Goal: Information Seeking & Learning: Compare options

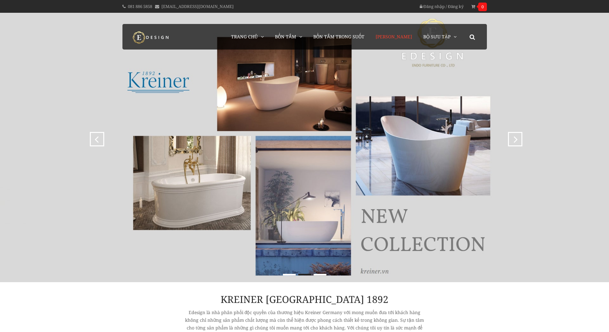
click at [391, 35] on span "[PERSON_NAME]" at bounding box center [394, 37] width 36 height 6
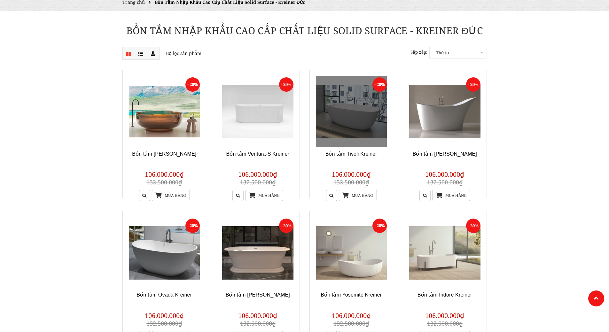
scroll to position [96, 0]
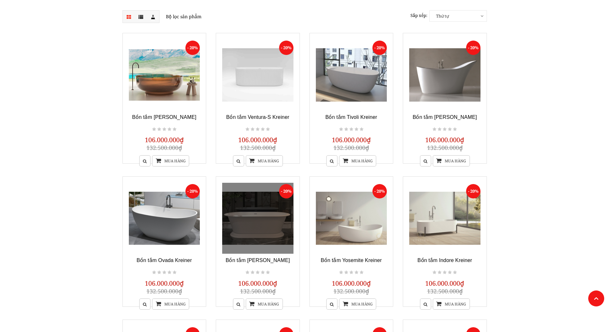
click at [273, 215] on link at bounding box center [257, 218] width 71 height 71
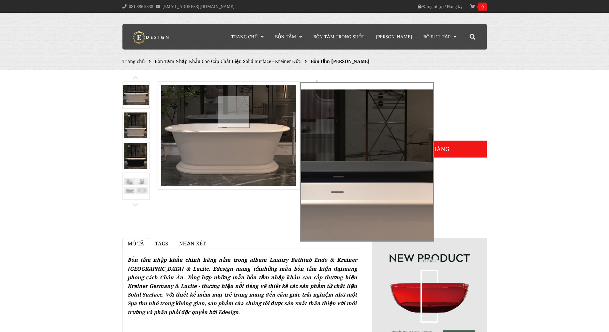
drag, startPoint x: 234, startPoint y: 112, endPoint x: 533, endPoint y: 152, distance: 301.8
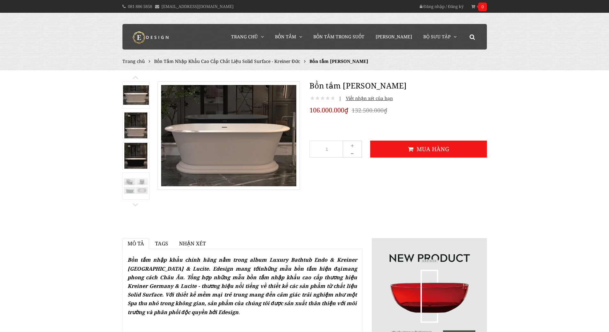
click at [150, 36] on img at bounding box center [151, 37] width 48 height 13
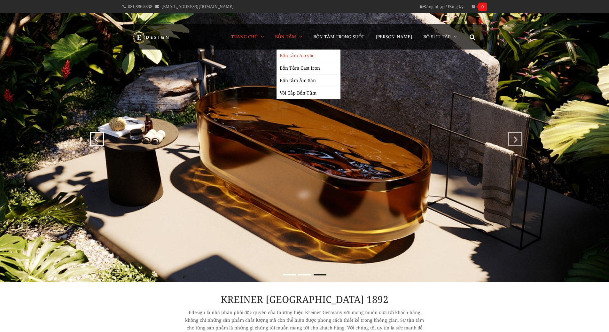
click at [304, 52] on link "Bồn tắm Acrylic" at bounding box center [309, 56] width 58 height 12
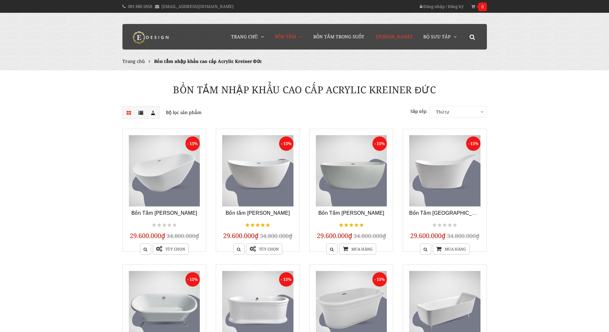
click at [411, 38] on span "[PERSON_NAME]" at bounding box center [394, 37] width 36 height 6
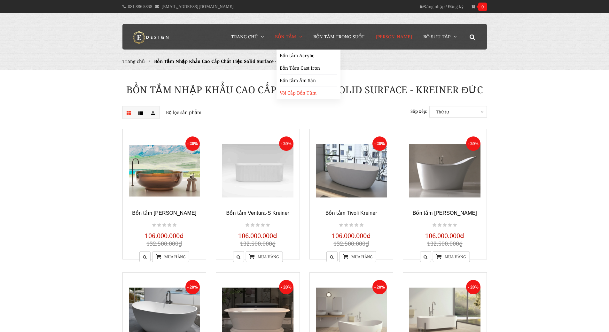
click at [297, 92] on link "Vòi Cấp Bồn Tắm" at bounding box center [309, 93] width 58 height 12
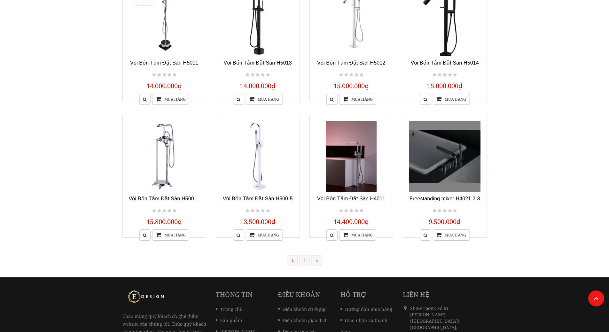
scroll to position [487, 0]
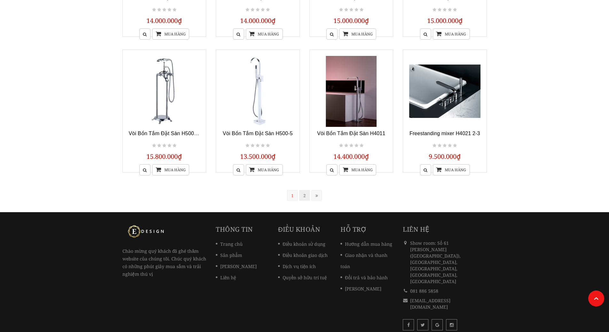
drag, startPoint x: 303, startPoint y: 197, endPoint x: 307, endPoint y: 199, distance: 3.9
click at [303, 198] on link "2" at bounding box center [304, 195] width 11 height 11
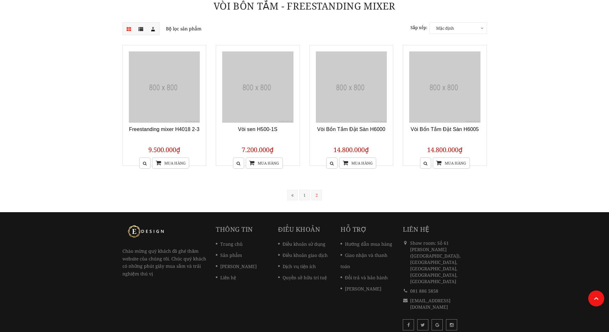
scroll to position [86, 0]
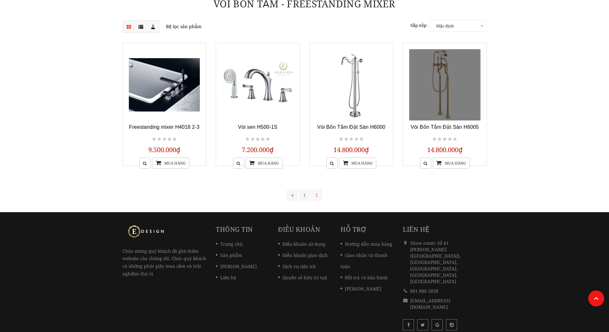
click at [431, 92] on link at bounding box center [445, 84] width 71 height 71
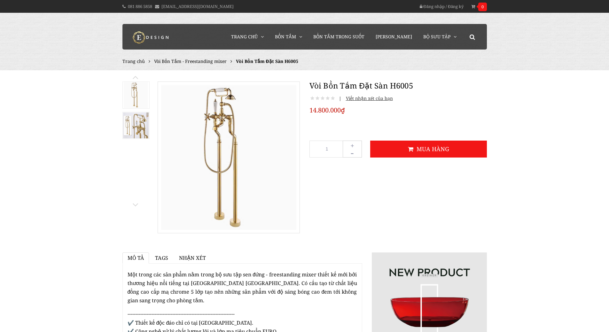
click at [218, 58] on ul "Trang chủ Vòi Bồn Tắm - Freestanding mixer Vòi Bồn Tắm Đặt Sàn H6005" at bounding box center [305, 62] width 365 height 8
click at [215, 60] on span "Vòi Bồn Tắm - Freestanding mixer" at bounding box center [190, 61] width 73 height 6
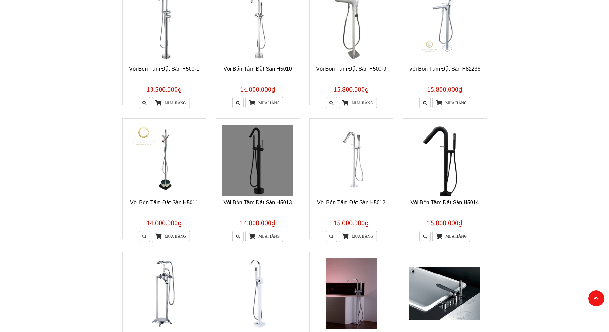
scroll to position [450, 0]
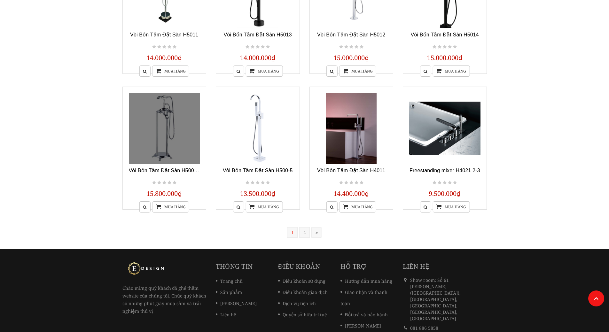
click at [179, 123] on link at bounding box center [164, 128] width 71 height 71
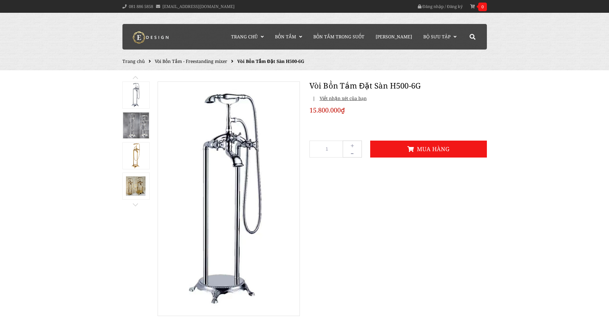
click at [139, 121] on img at bounding box center [136, 126] width 26 height 26
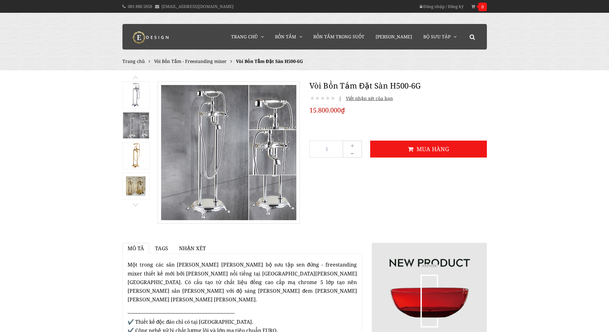
click at [132, 94] on img at bounding box center [135, 95] width 15 height 26
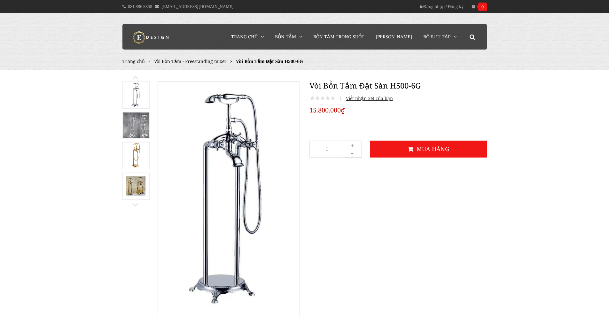
click at [132, 186] on img at bounding box center [136, 187] width 26 height 20
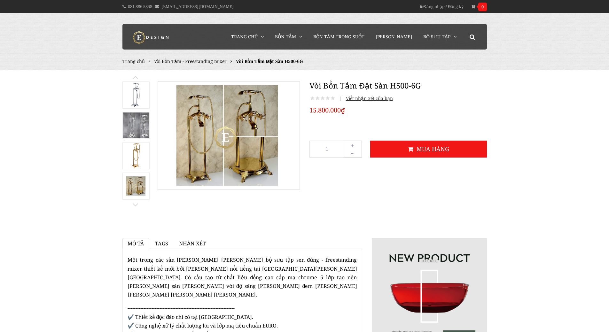
click at [134, 156] on img at bounding box center [136, 156] width 26 height 26
click at [131, 91] on img at bounding box center [135, 95] width 15 height 26
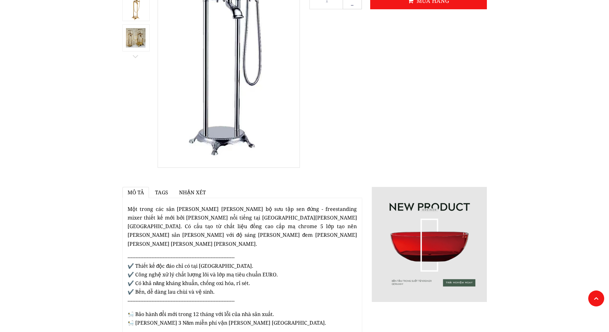
scroll to position [160, 0]
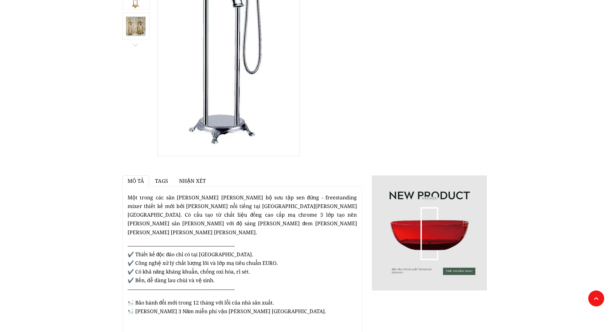
drag, startPoint x: 203, startPoint y: 264, endPoint x: 267, endPoint y: 264, distance: 63.7
click at [267, 264] on p "------------------------------------------------------------------- ✔️ Thiết kế…" at bounding box center [243, 268] width 230 height 52
click at [291, 268] on p "------------------------------------------------------------------- ✔️ Thiết kế…" at bounding box center [243, 268] width 230 height 52
click at [567, 104] on section at bounding box center [304, 214] width 609 height 600
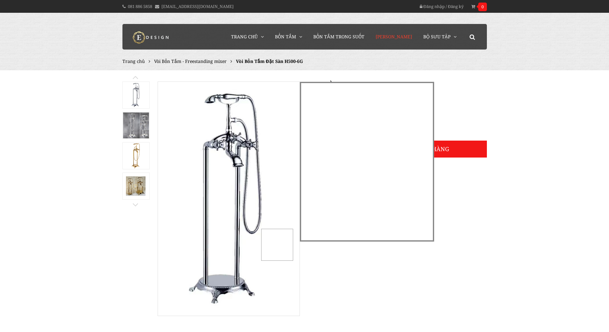
click at [394, 37] on span "[PERSON_NAME]" at bounding box center [394, 37] width 36 height 6
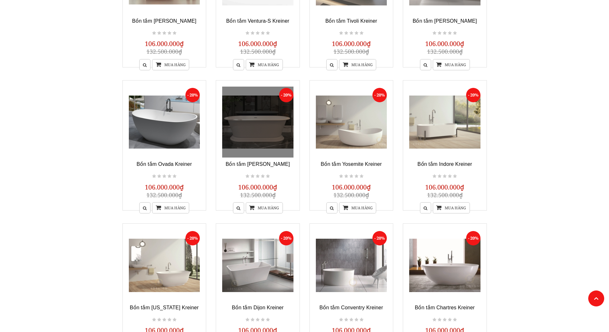
scroll to position [192, 0]
click at [249, 127] on link at bounding box center [257, 122] width 71 height 71
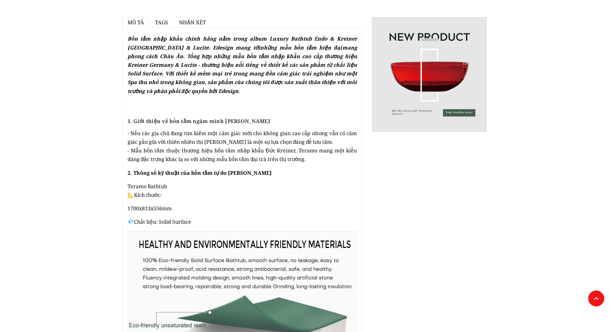
scroll to position [224, 0]
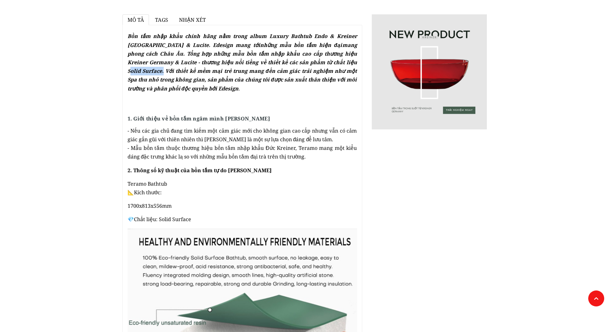
drag, startPoint x: 345, startPoint y: 63, endPoint x: 147, endPoint y: 70, distance: 197.5
click at [147, 70] on strong "Bồn tắm nhập khẩu chính hãng nằm trong album Luxury Bathtub Endo & Kreiner [GEO…" at bounding box center [243, 62] width 230 height 59
copy strong "Solid Surface"
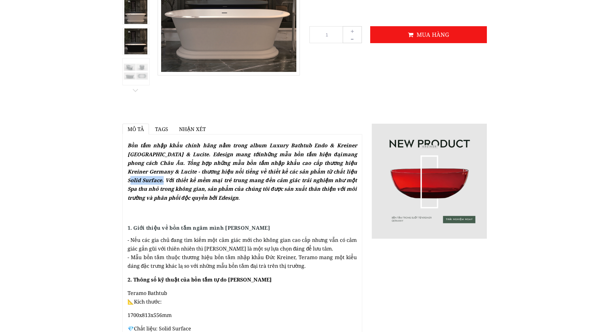
scroll to position [0, 0]
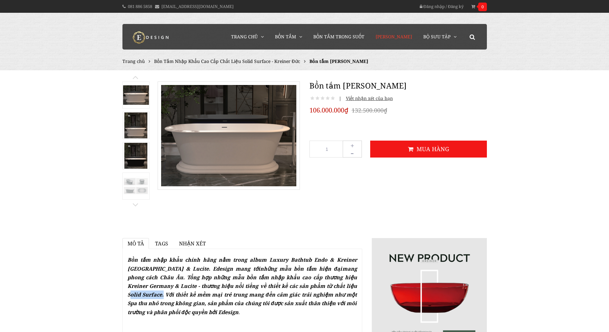
click at [395, 37] on span "[PERSON_NAME]" at bounding box center [394, 37] width 36 height 6
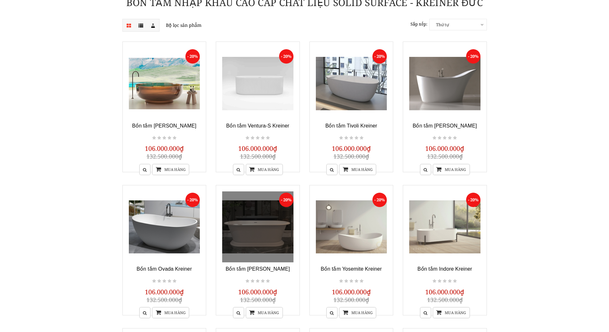
scroll to position [96, 0]
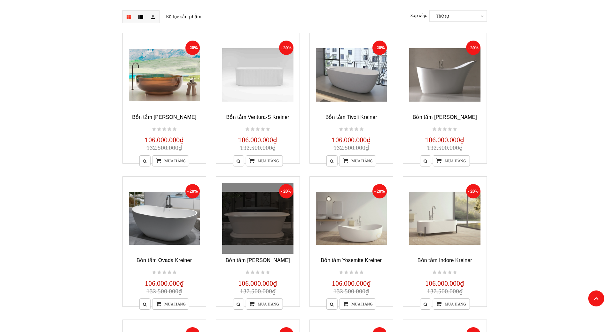
click at [275, 223] on link at bounding box center [257, 218] width 71 height 71
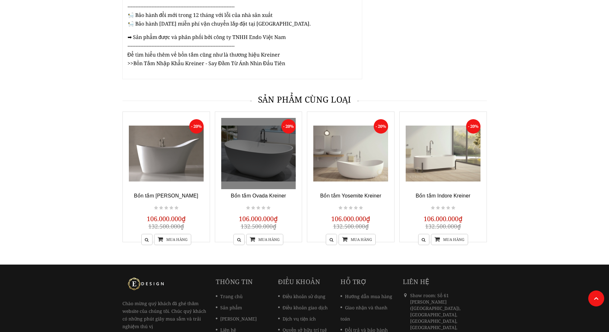
scroll to position [1022, 0]
